Goal: Task Accomplishment & Management: Manage account settings

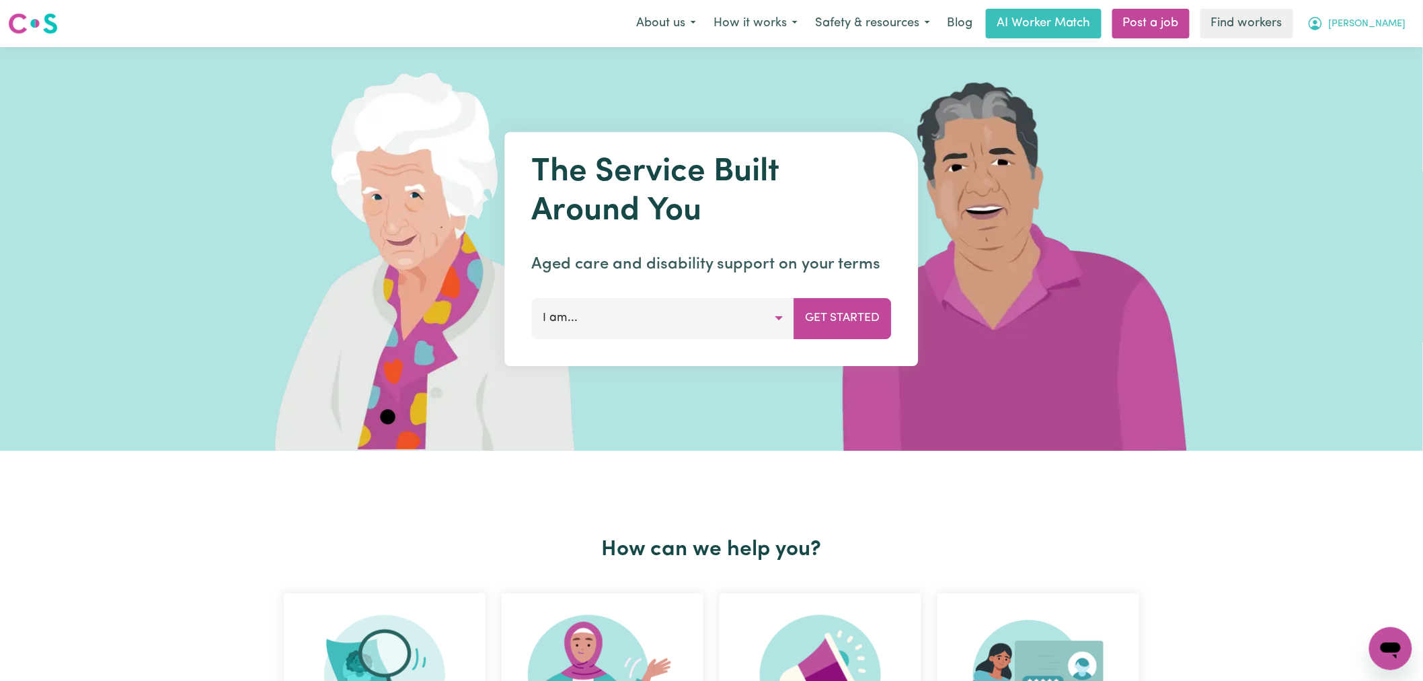
click at [1390, 22] on span "[PERSON_NAME]" at bounding box center [1367, 24] width 77 height 15
click at [1361, 79] on link "Logout" at bounding box center [1361, 78] width 106 height 26
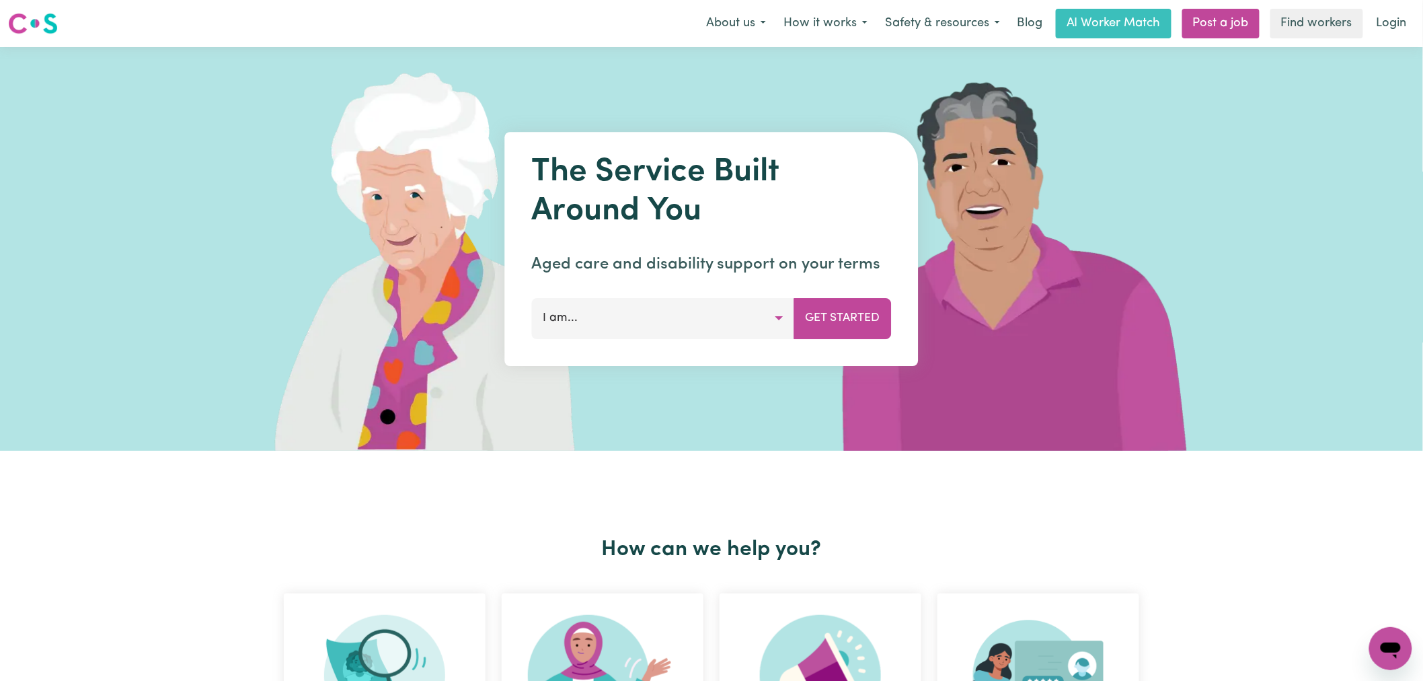
click at [1388, 32] on link "Login" at bounding box center [1392, 24] width 46 height 30
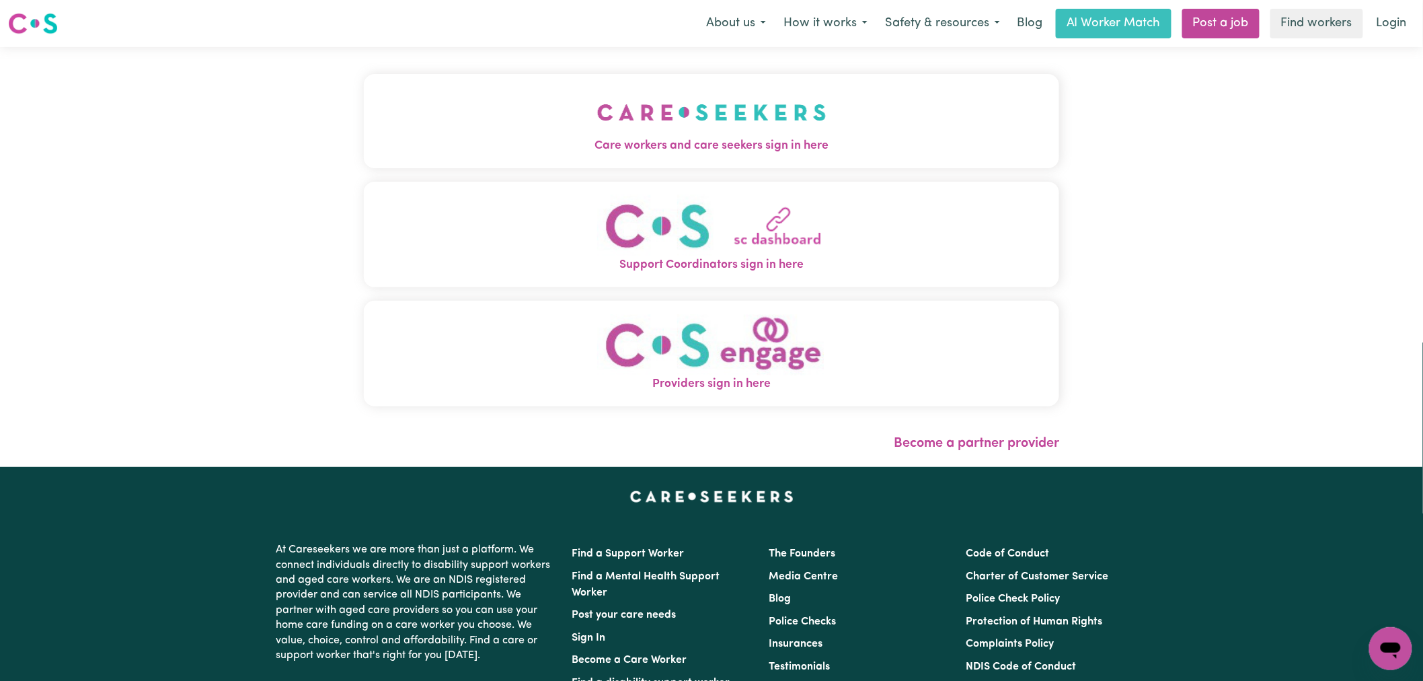
click at [623, 151] on span "Care workers and care seekers sign in here" at bounding box center [712, 145] width 696 height 17
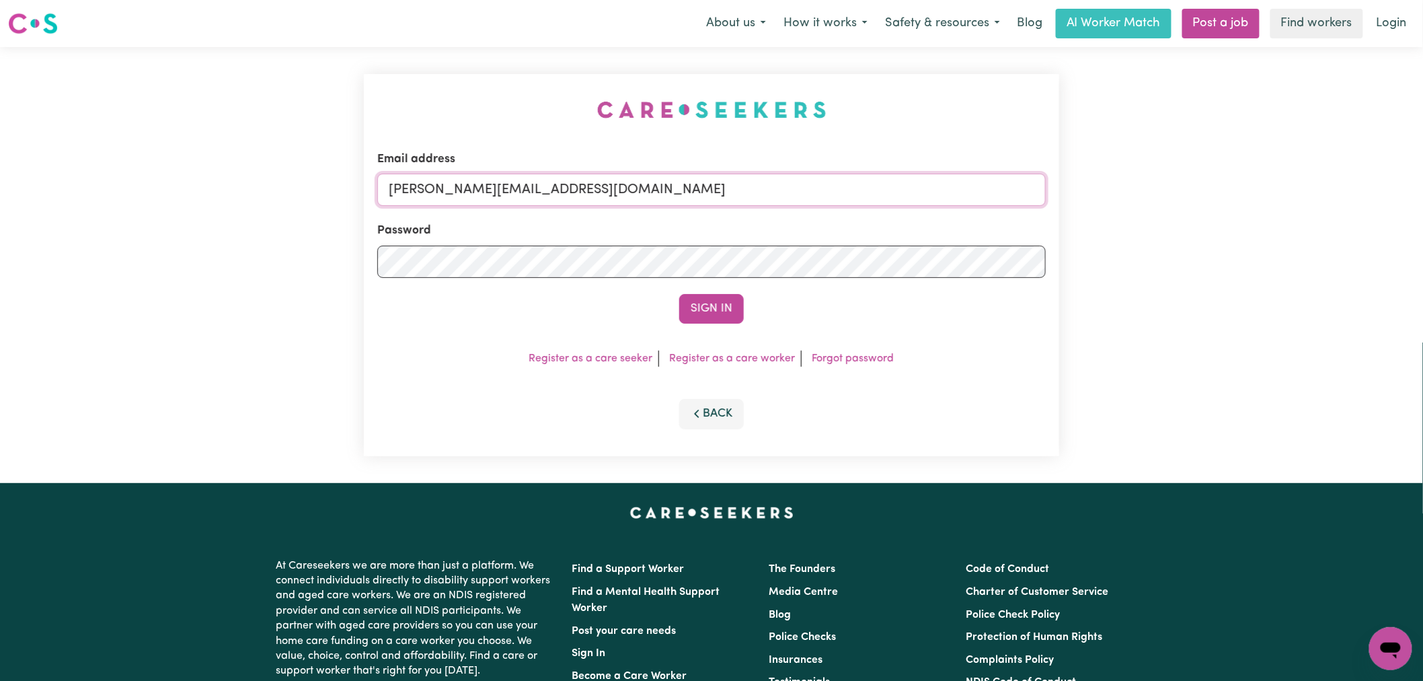
drag, startPoint x: 642, startPoint y: 190, endPoint x: 638, endPoint y: 196, distance: 7.8
click at [642, 190] on input "[PERSON_NAME][EMAIL_ADDRESS][DOMAIN_NAME]" at bounding box center [711, 190] width 669 height 32
drag, startPoint x: 743, startPoint y: 192, endPoint x: 455, endPoint y: 192, distance: 287.9
click at [455, 192] on input "superuser~[EMAIL_ADDRESS][DOMAIN_NAME]" at bounding box center [711, 190] width 669 height 32
type input "superuser~[EMAIL_ADDRESS][DOMAIN_NAME]"
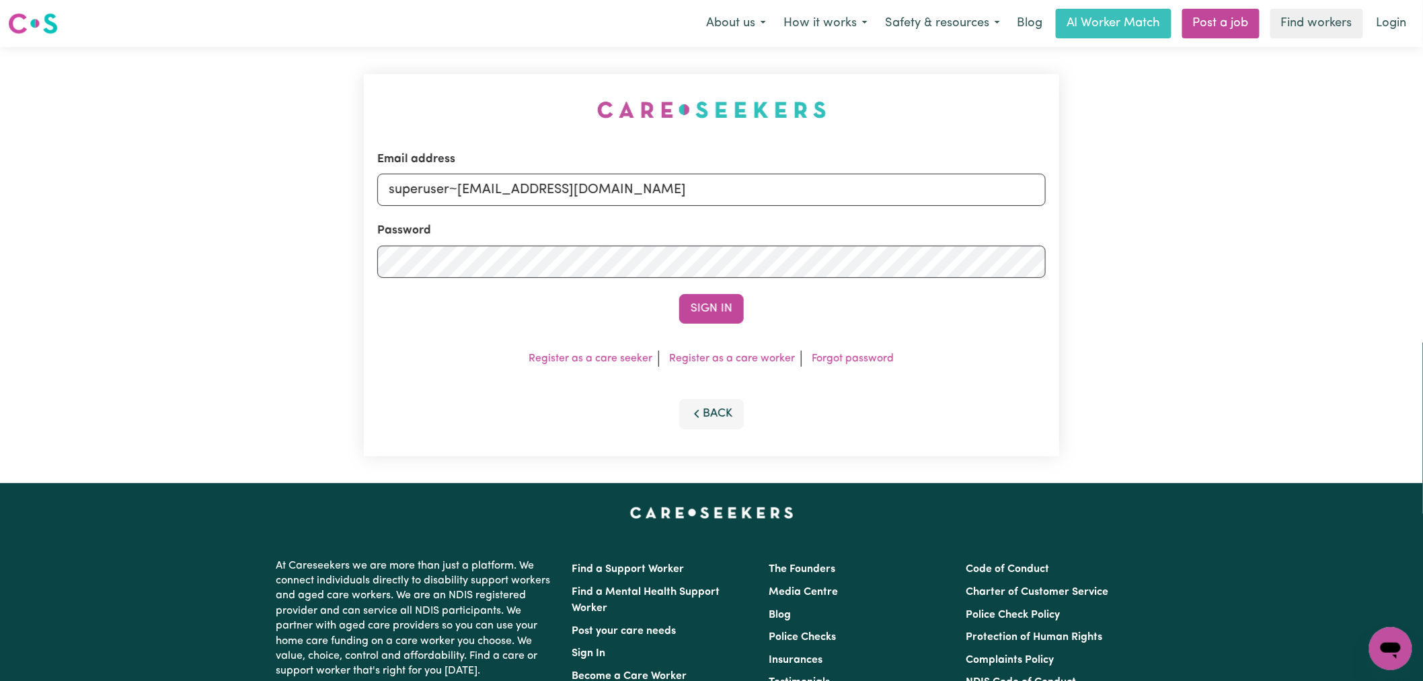
click at [679, 294] on button "Sign In" at bounding box center [711, 309] width 65 height 30
